Goal: Information Seeking & Learning: Learn about a topic

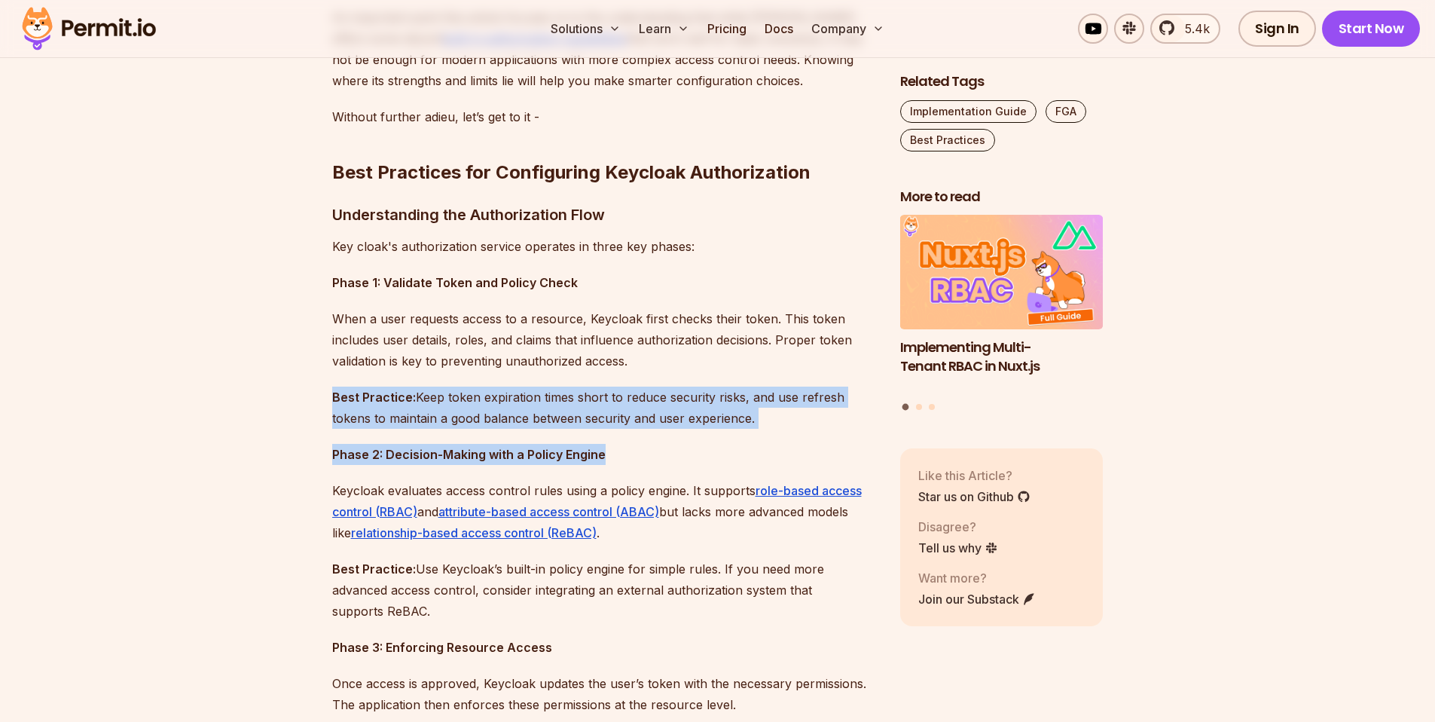
drag, startPoint x: 276, startPoint y: 396, endPoint x: 672, endPoint y: 460, distance: 400.5
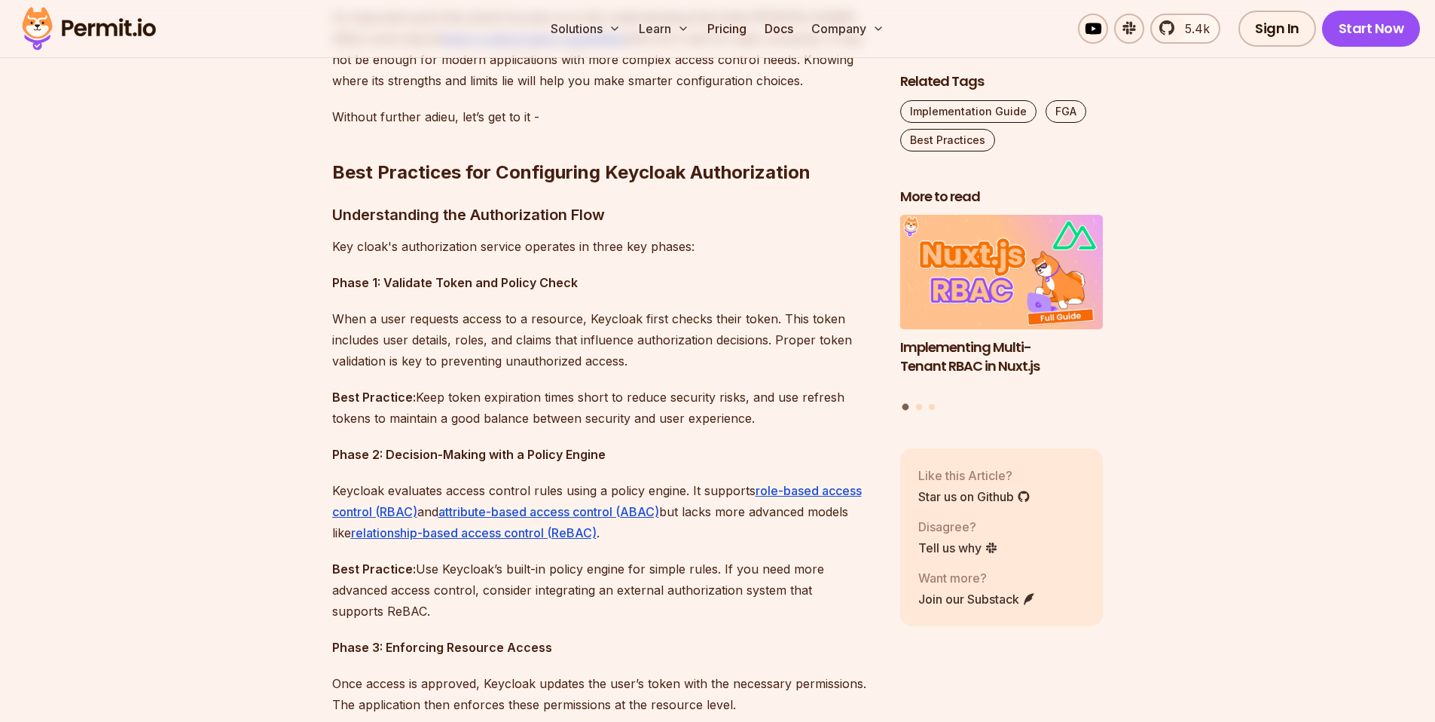
click at [670, 458] on p "Phase 2: Decision-Making with a Policy Engine" at bounding box center [604, 454] width 544 height 21
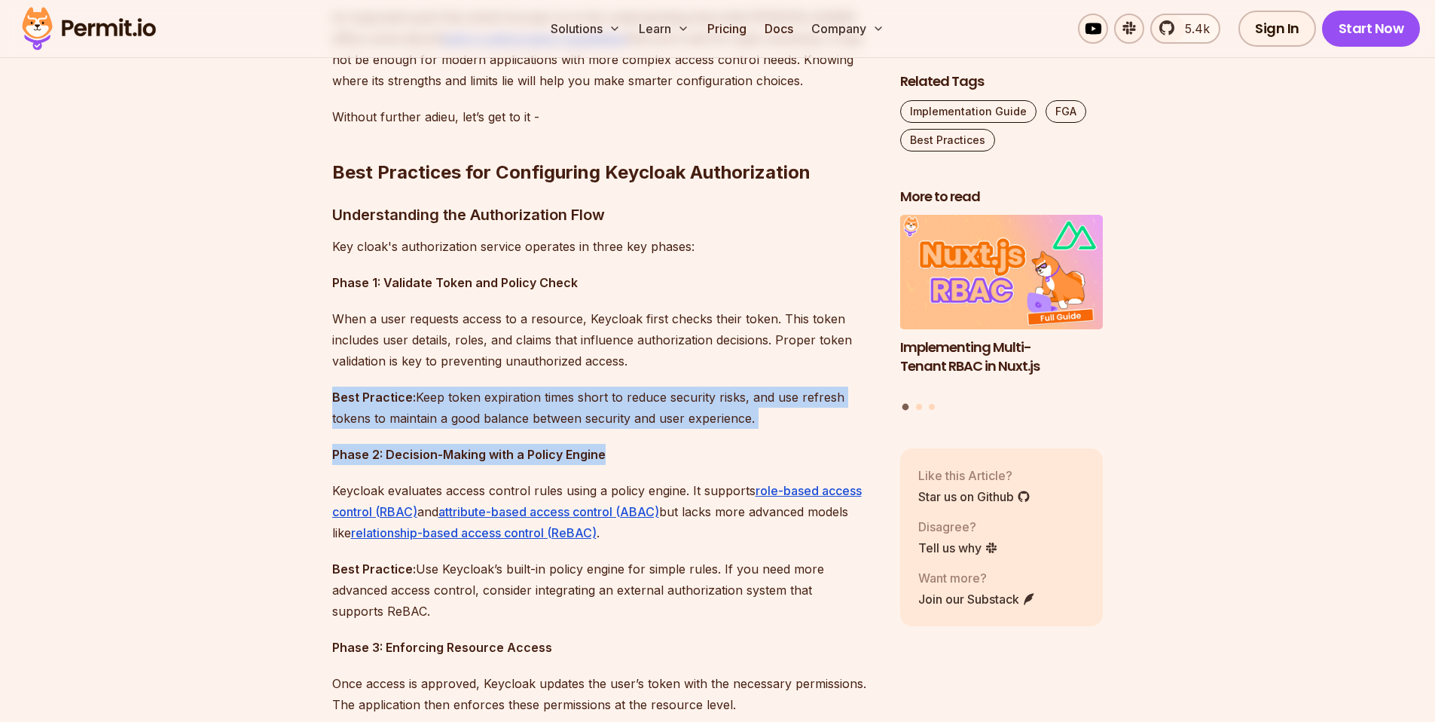
drag, startPoint x: 668, startPoint y: 458, endPoint x: 301, endPoint y: 392, distance: 372.8
drag, startPoint x: 353, startPoint y: 407, endPoint x: 589, endPoint y: 449, distance: 239.5
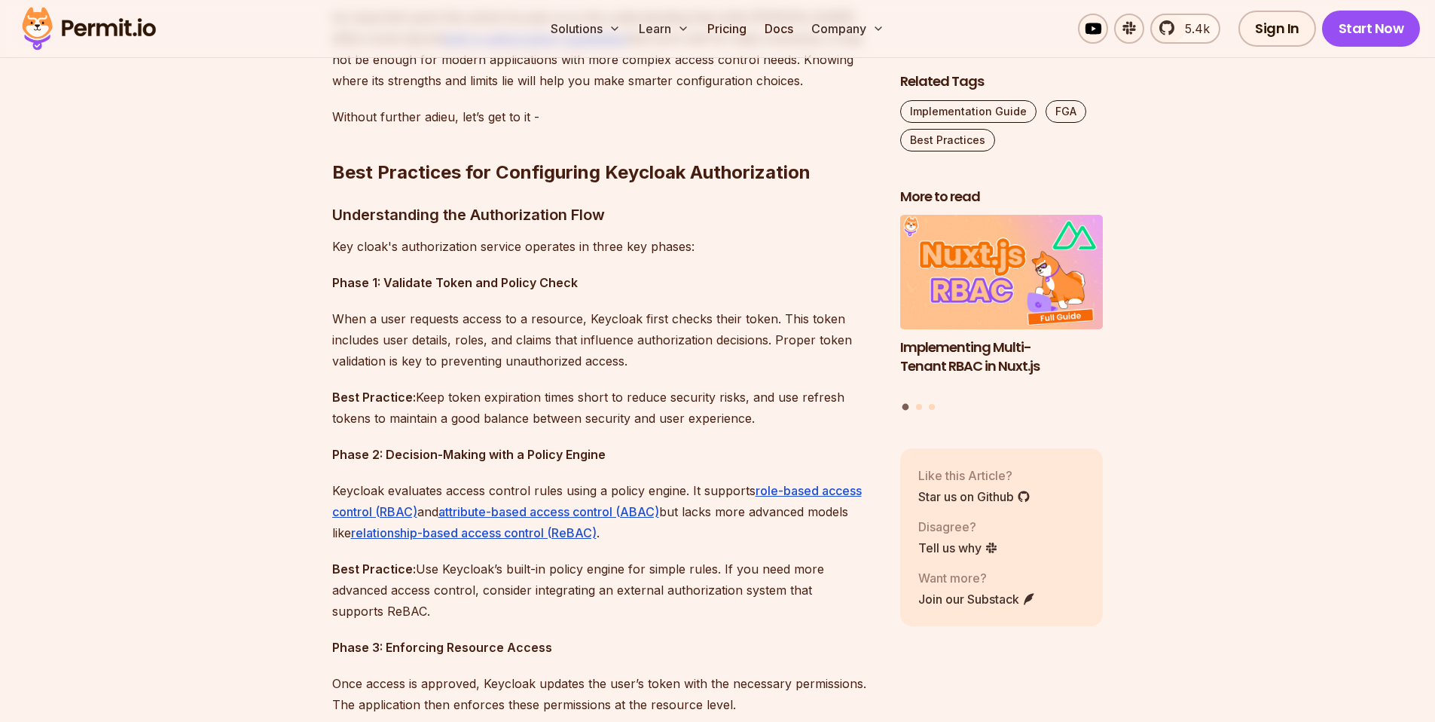
click at [589, 449] on strong "Phase 2: Decision-Making with a Policy Engine" at bounding box center [468, 454] width 273 height 15
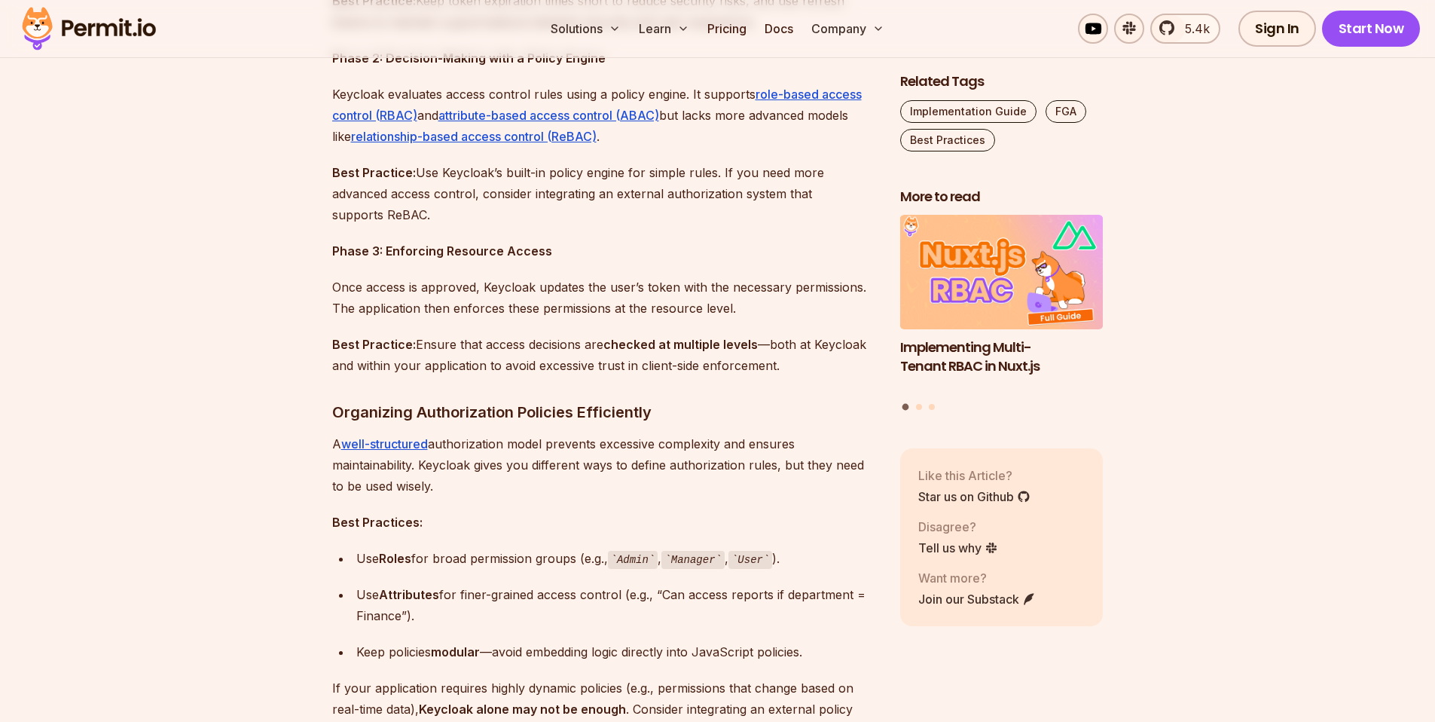
scroll to position [1756, 0]
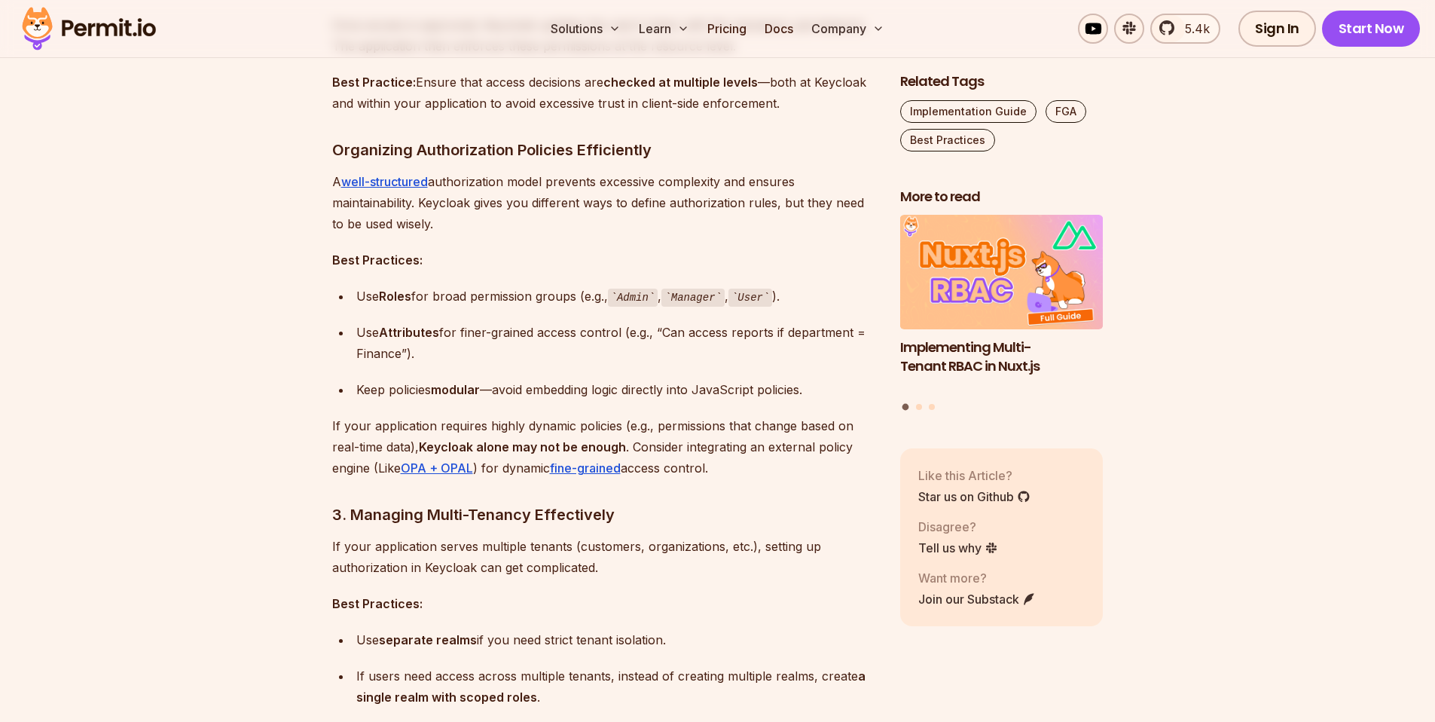
drag, startPoint x: 295, startPoint y: 436, endPoint x: 807, endPoint y: 475, distance: 513.0
click at [783, 475] on p "If your application requires highly dynamic policies (e.g., permissions that ch…" at bounding box center [604, 446] width 544 height 63
drag, startPoint x: 784, startPoint y: 475, endPoint x: 372, endPoint y: 444, distance: 413.2
click at [454, 448] on p "If your application requires highly dynamic policies (e.g., permissions that ch…" at bounding box center [604, 446] width 544 height 63
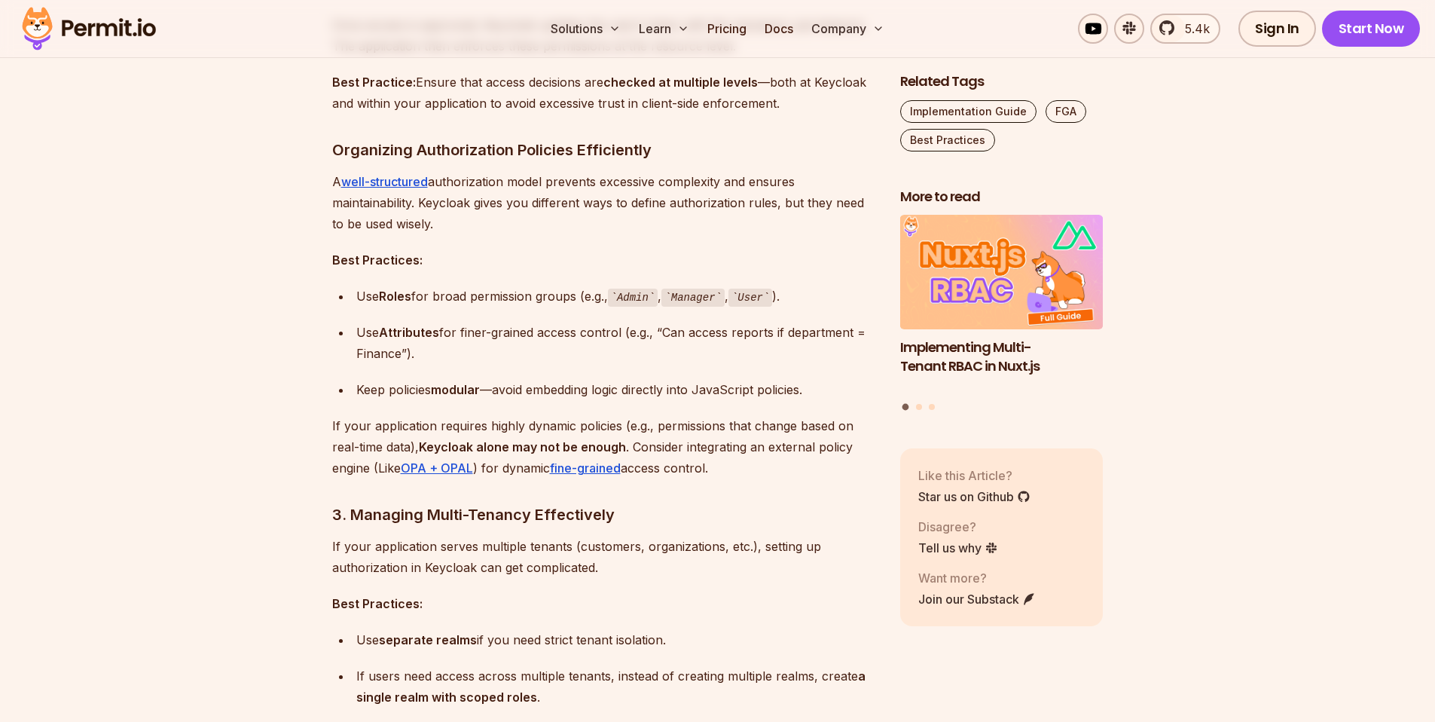
click at [337, 436] on p "If your application requires highly dynamic policies (e.g., permissions that ch…" at bounding box center [604, 446] width 544 height 63
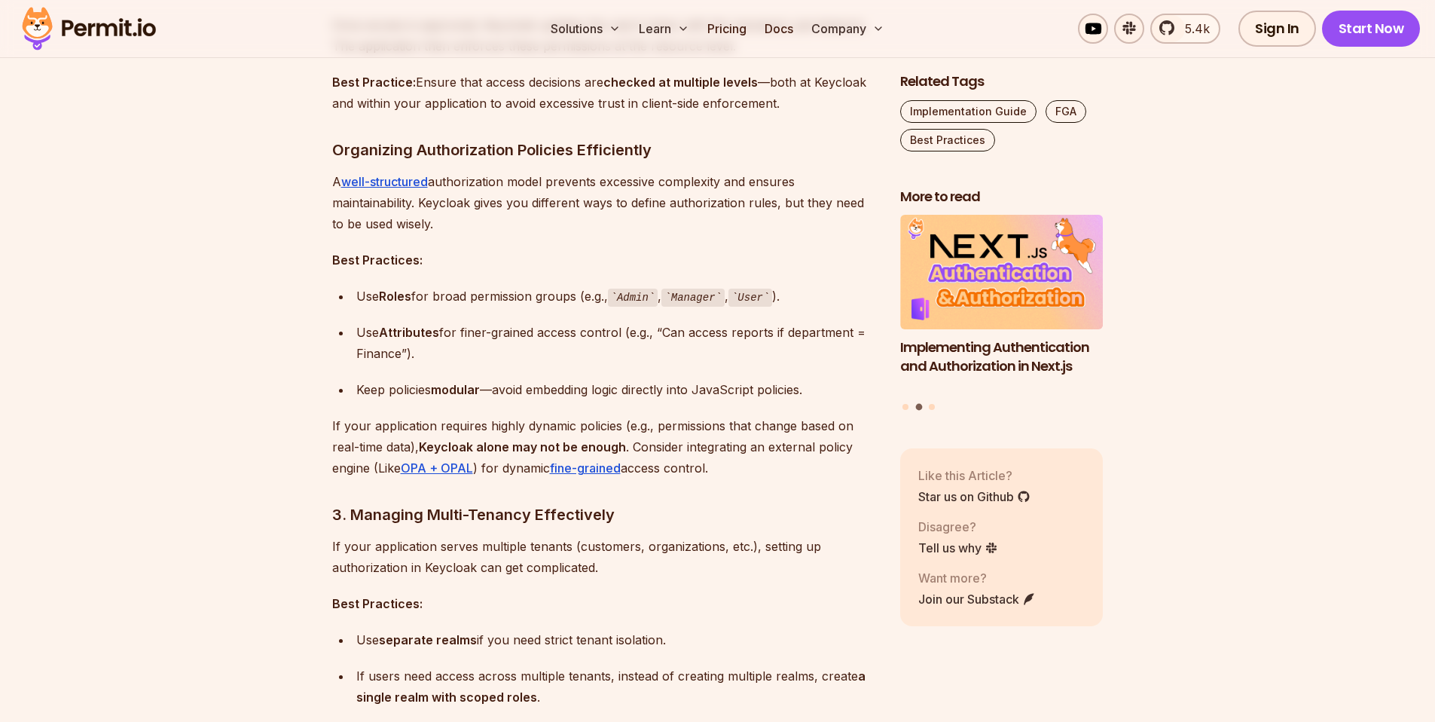
drag, startPoint x: 299, startPoint y: 426, endPoint x: 791, endPoint y: 469, distance: 493.7
click at [791, 469] on p "If your application requires highly dynamic policies (e.g., permissions that ch…" at bounding box center [604, 446] width 544 height 63
drag, startPoint x: 794, startPoint y: 469, endPoint x: 358, endPoint y: 438, distance: 437.3
click at [358, 438] on p "If your application requires highly dynamic policies (e.g., permissions that ch…" at bounding box center [604, 446] width 544 height 63
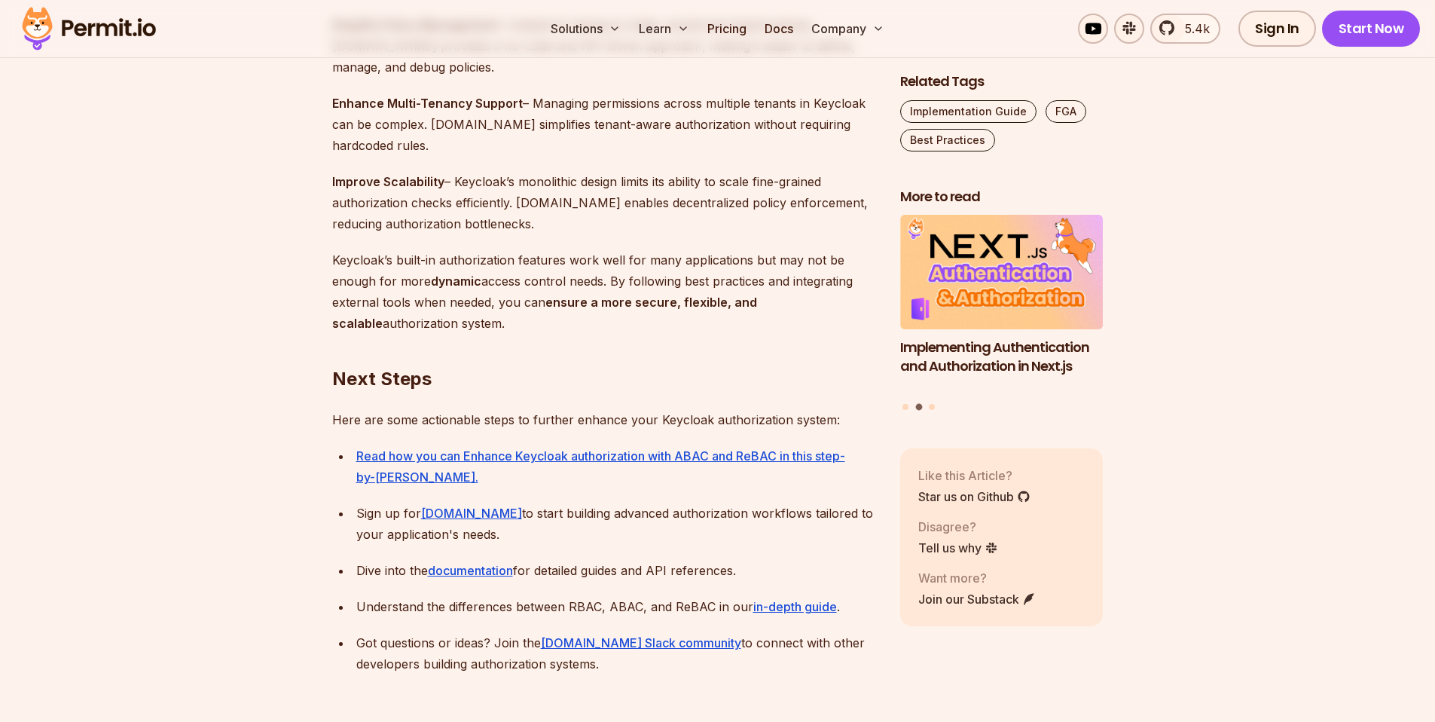
scroll to position [4726, 0]
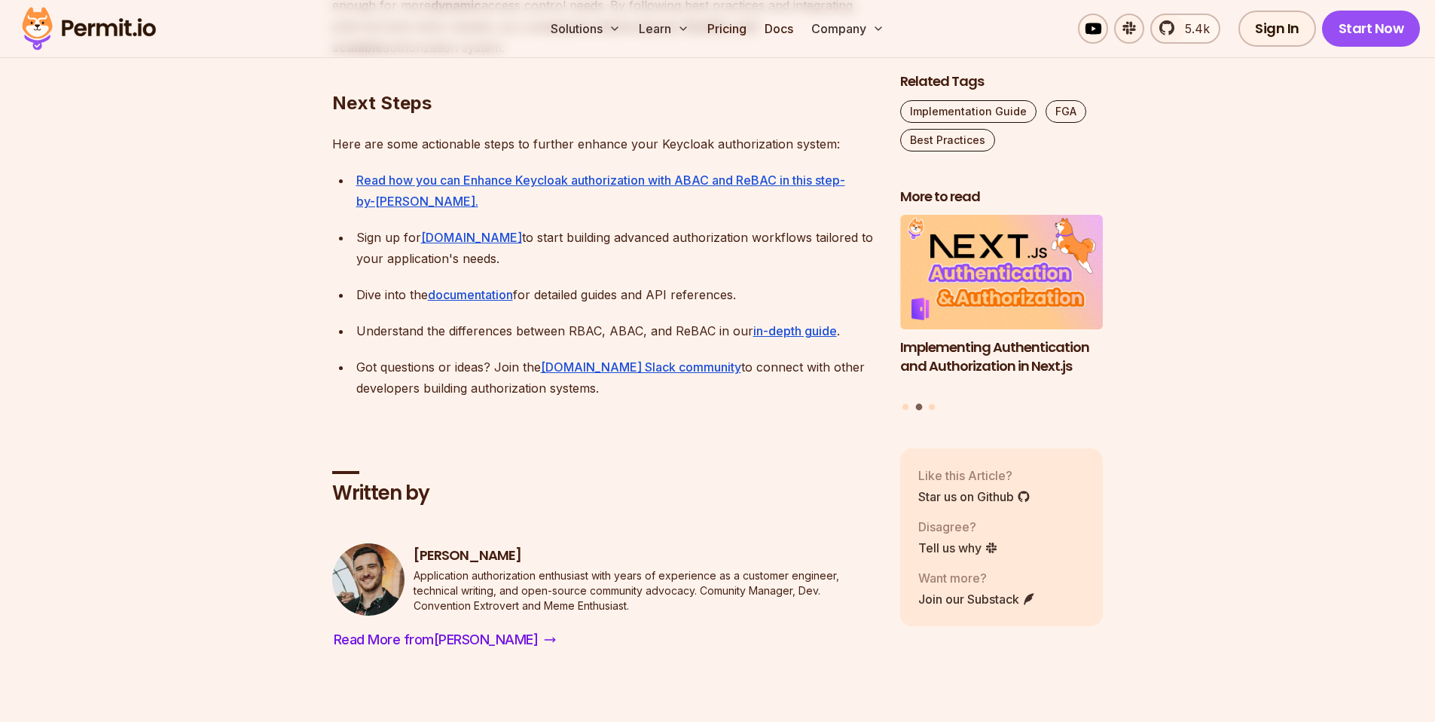
drag, startPoint x: 290, startPoint y: 423, endPoint x: 296, endPoint y: 182, distance: 241.1
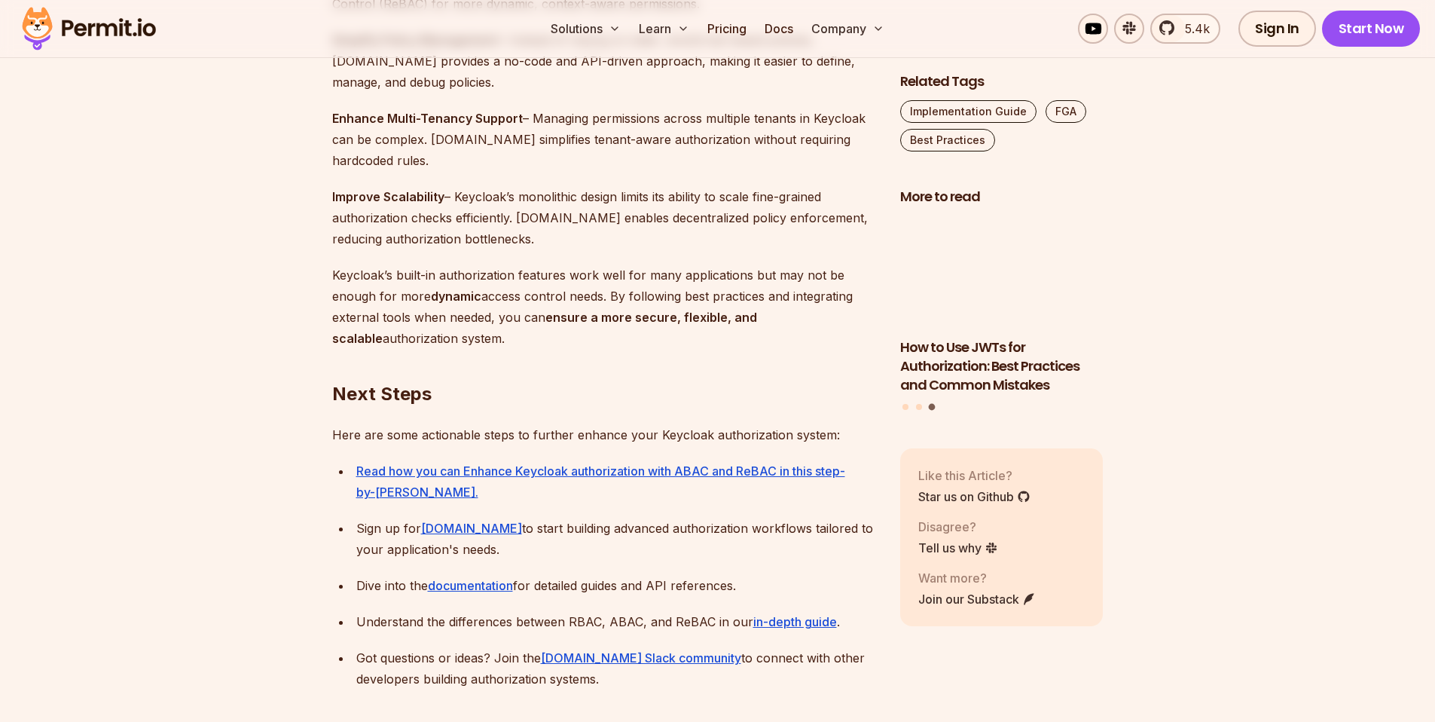
scroll to position [0, 0]
